Goal: Information Seeking & Learning: Find specific fact

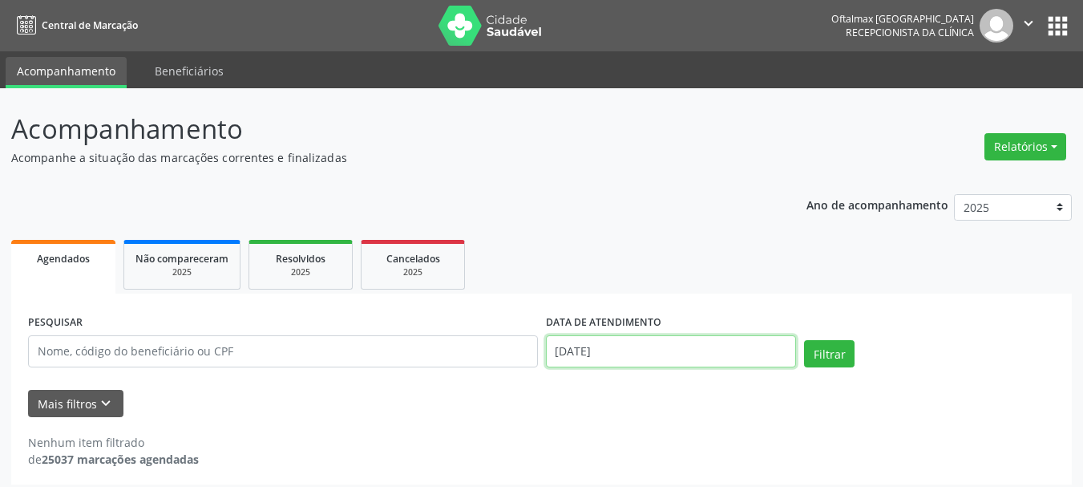
click at [635, 343] on input "[DATE]" at bounding box center [671, 351] width 251 height 32
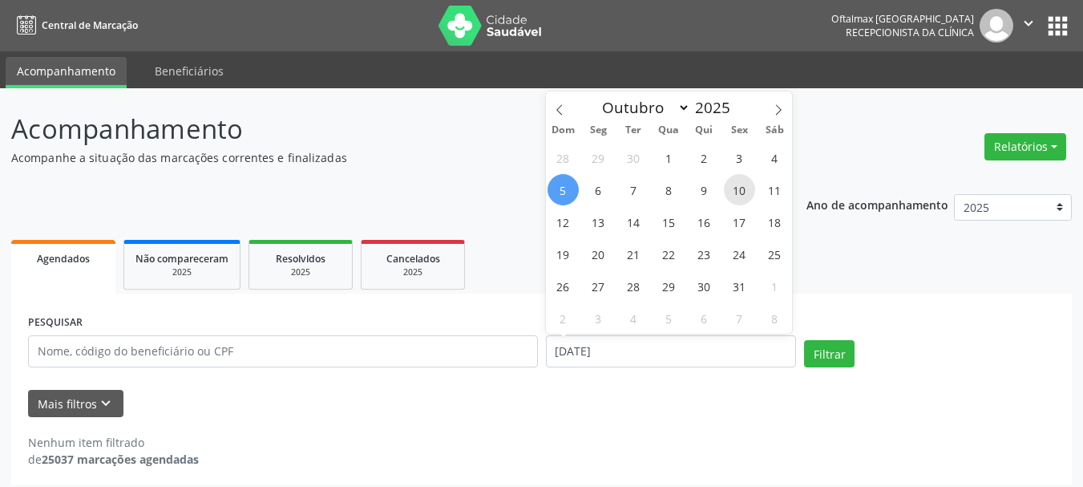
click at [746, 192] on span "10" at bounding box center [739, 189] width 31 height 31
type input "[DATE]"
click at [743, 191] on span "10" at bounding box center [739, 189] width 31 height 31
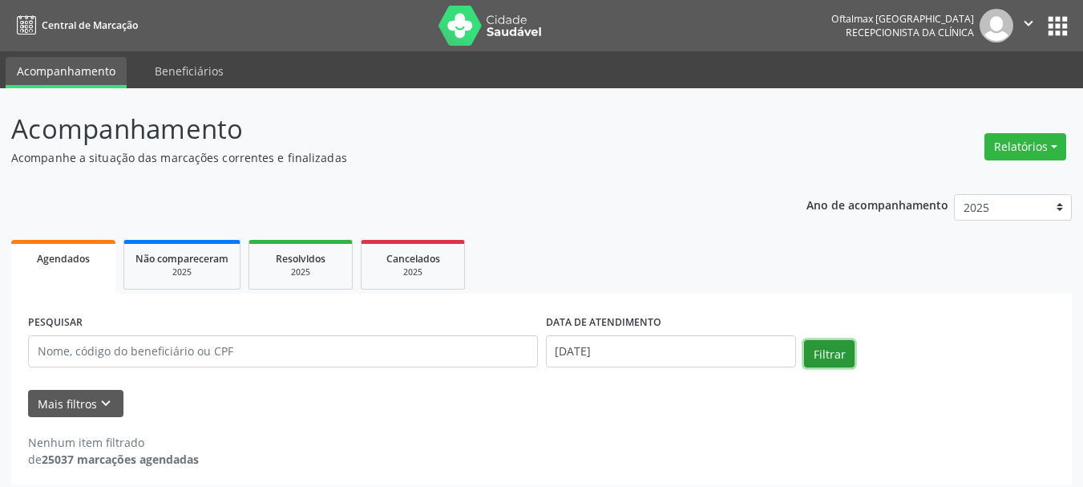
click at [827, 351] on button "Filtrar" at bounding box center [829, 353] width 51 height 27
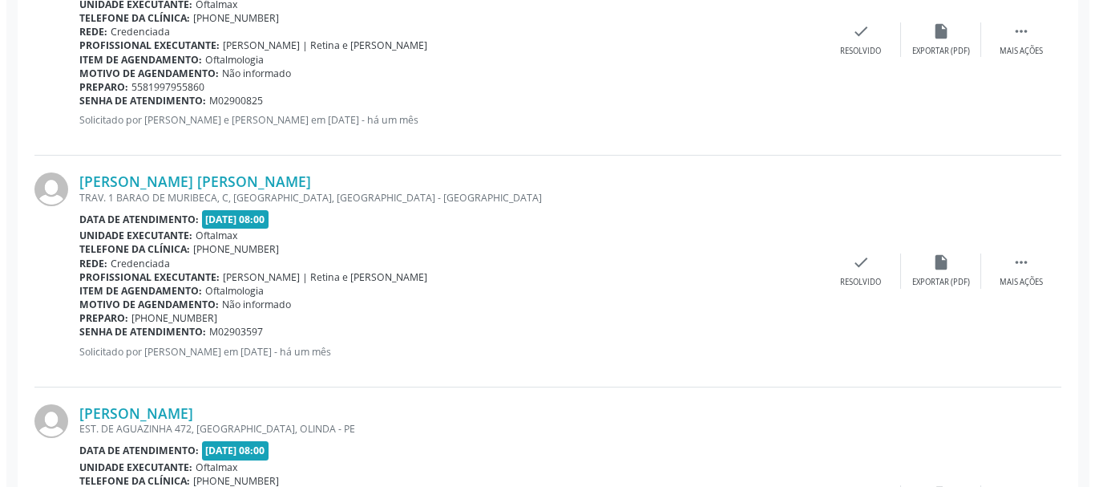
scroll to position [561, 0]
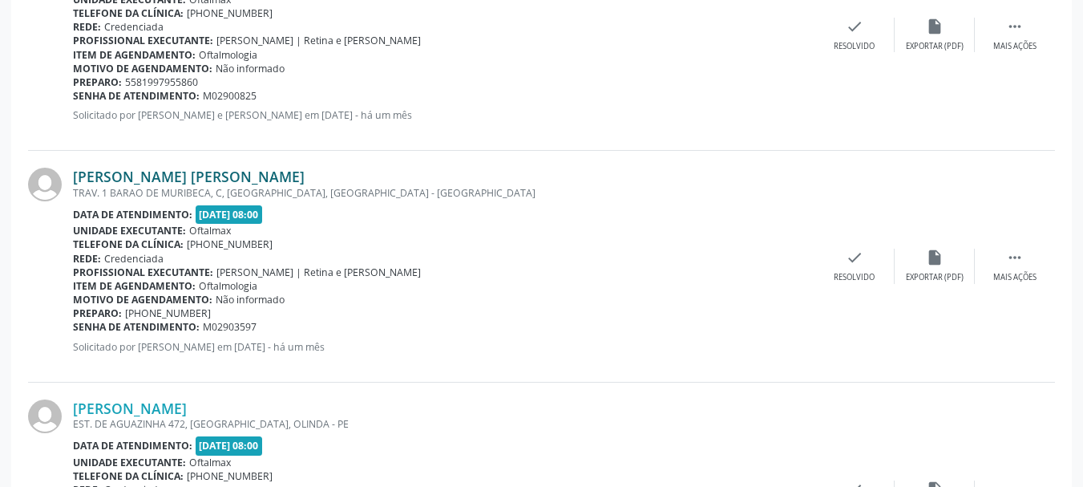
click at [115, 173] on link "[PERSON_NAME] [PERSON_NAME]" at bounding box center [189, 177] width 232 height 18
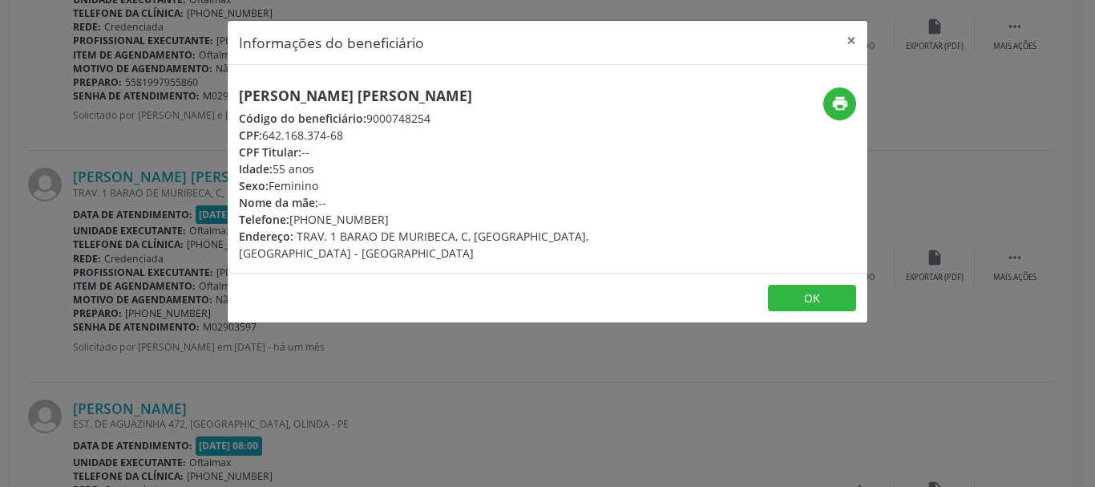
drag, startPoint x: 263, startPoint y: 131, endPoint x: 366, endPoint y: 130, distance: 102.6
click at [365, 130] on div "CPF: 642.168.374-68" at bounding box center [441, 135] width 404 height 17
copy div "642.168.374-68"
click at [849, 39] on button "×" at bounding box center [851, 40] width 32 height 39
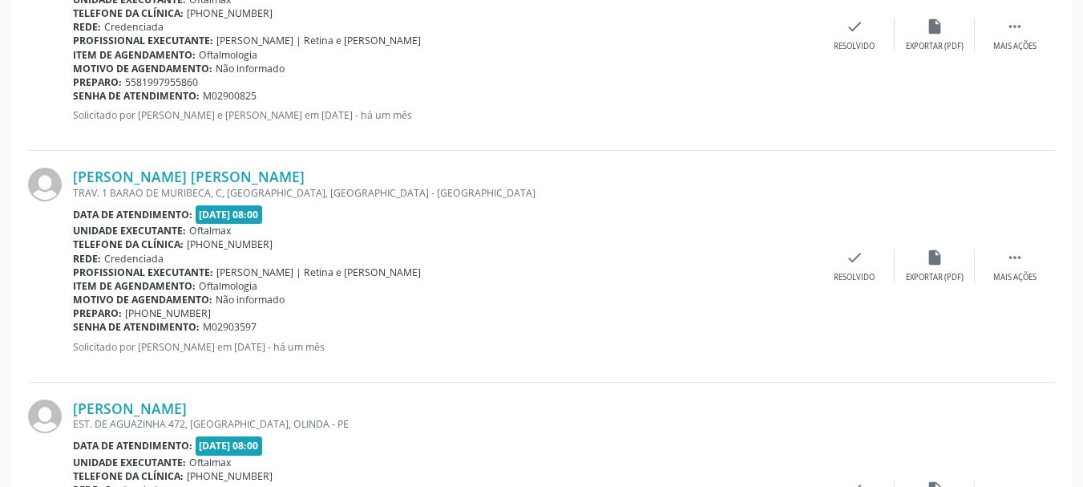
scroll to position [641, 0]
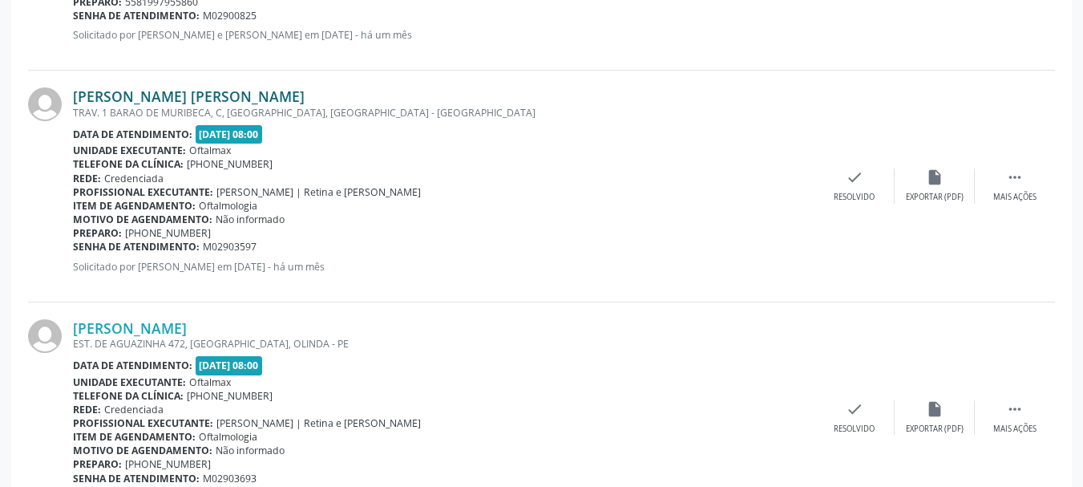
click at [165, 94] on link "[PERSON_NAME] [PERSON_NAME]" at bounding box center [189, 96] width 232 height 18
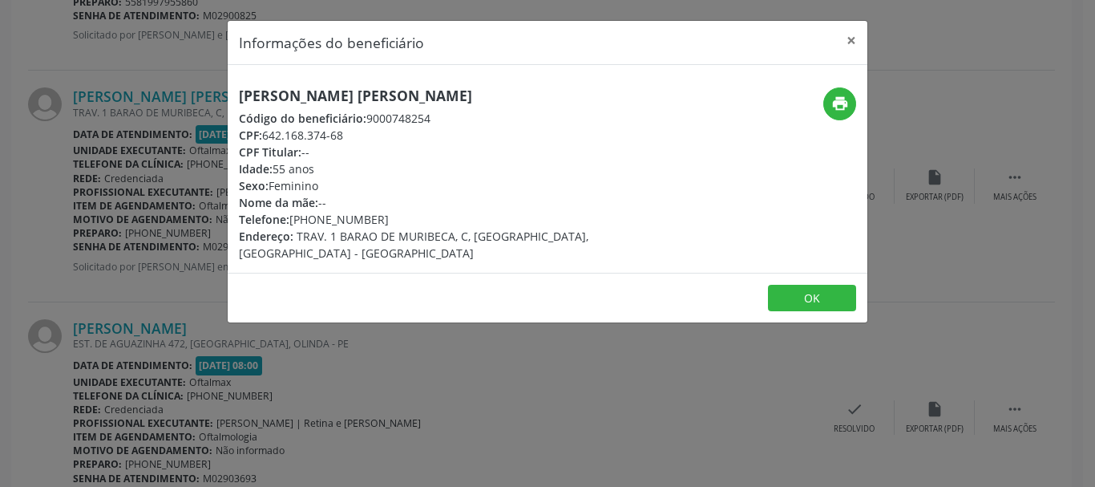
drag, startPoint x: 266, startPoint y: 135, endPoint x: 362, endPoint y: 139, distance: 95.5
click at [362, 139] on div "CPF: 642.168.374-68" at bounding box center [441, 135] width 404 height 17
copy div "642.168.374-68"
click at [849, 40] on button "×" at bounding box center [851, 40] width 32 height 39
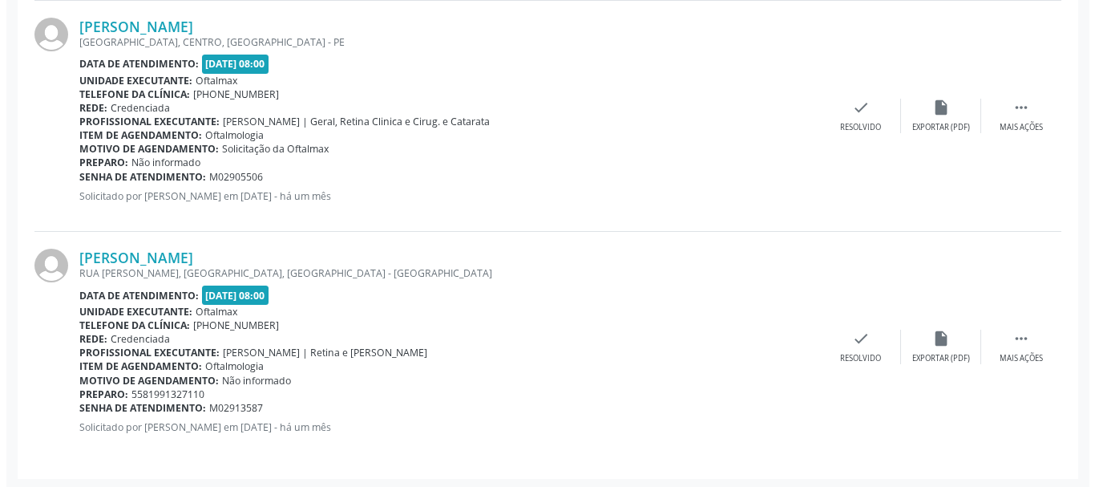
scroll to position [1870, 0]
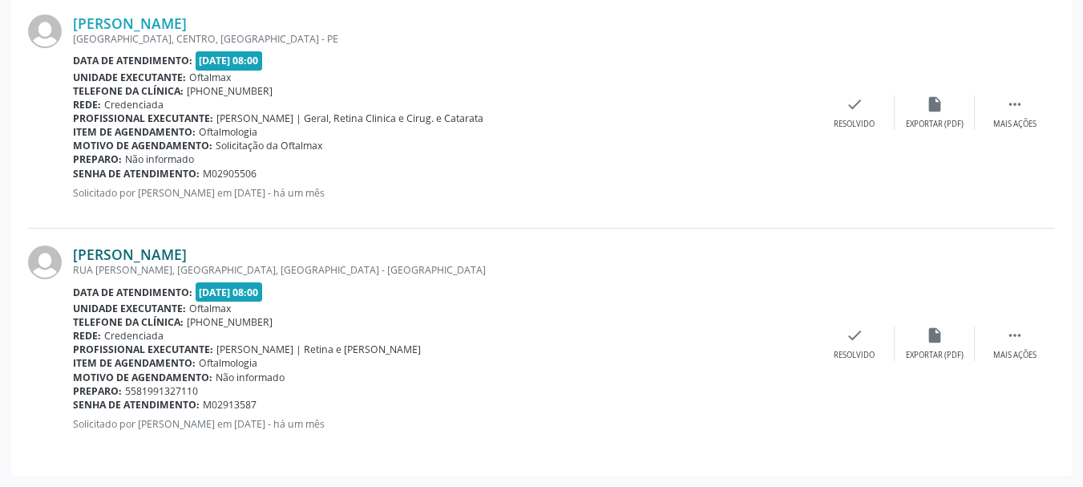
click at [165, 255] on link "[PERSON_NAME]" at bounding box center [130, 254] width 114 height 18
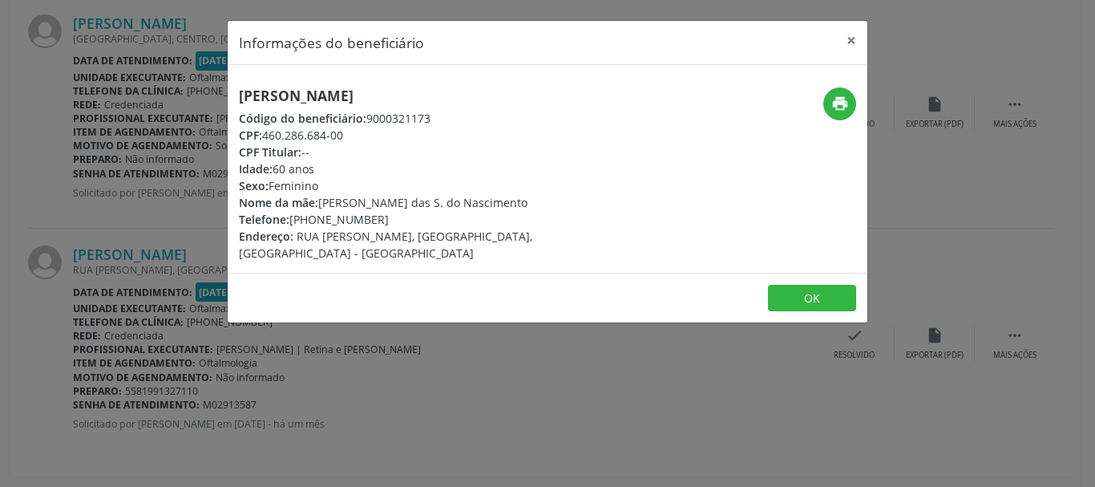
drag, startPoint x: 265, startPoint y: 132, endPoint x: 364, endPoint y: 143, distance: 100.0
click at [364, 143] on div "[PERSON_NAME] Código do beneficiário: 9000321173 CPF: 460.286.684-00 CPF Titula…" at bounding box center [441, 174] width 404 height 174
click at [363, 140] on div "CPF: 460.286.684-00" at bounding box center [441, 135] width 404 height 17
drag, startPoint x: 329, startPoint y: 139, endPoint x: 321, endPoint y: 140, distance: 8.1
click at [327, 139] on div "CPF: 460.286.684-00" at bounding box center [441, 135] width 404 height 17
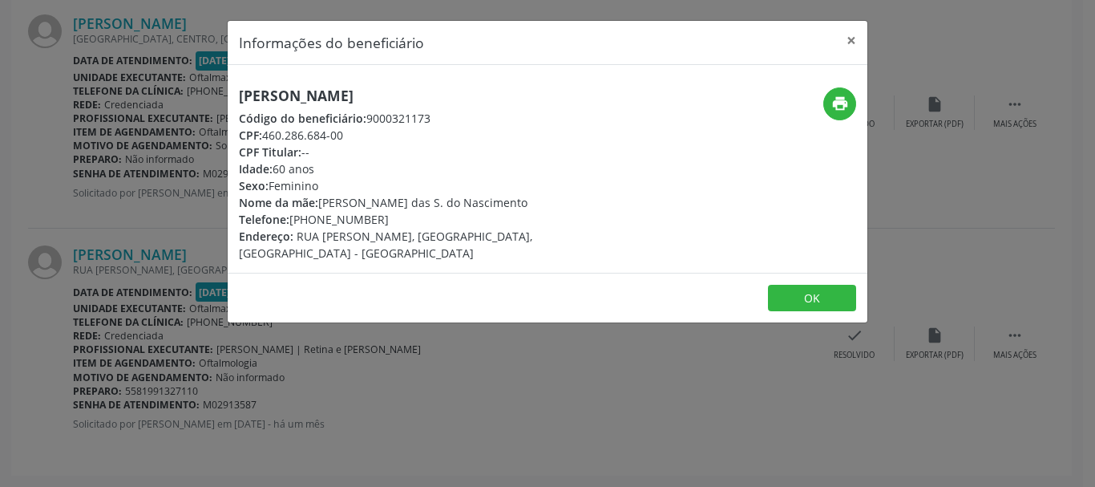
click at [305, 127] on div "CPF: 460.286.684-00" at bounding box center [441, 135] width 404 height 17
click at [295, 116] on span "Código do beneficiário:" at bounding box center [302, 118] width 127 height 15
drag, startPoint x: 265, startPoint y: 136, endPoint x: 350, endPoint y: 136, distance: 85.8
click at [350, 136] on div "CPF: 460.286.684-00" at bounding box center [441, 135] width 404 height 17
copy div "460.286.684-00"
